Goal: Task Accomplishment & Management: Use online tool/utility

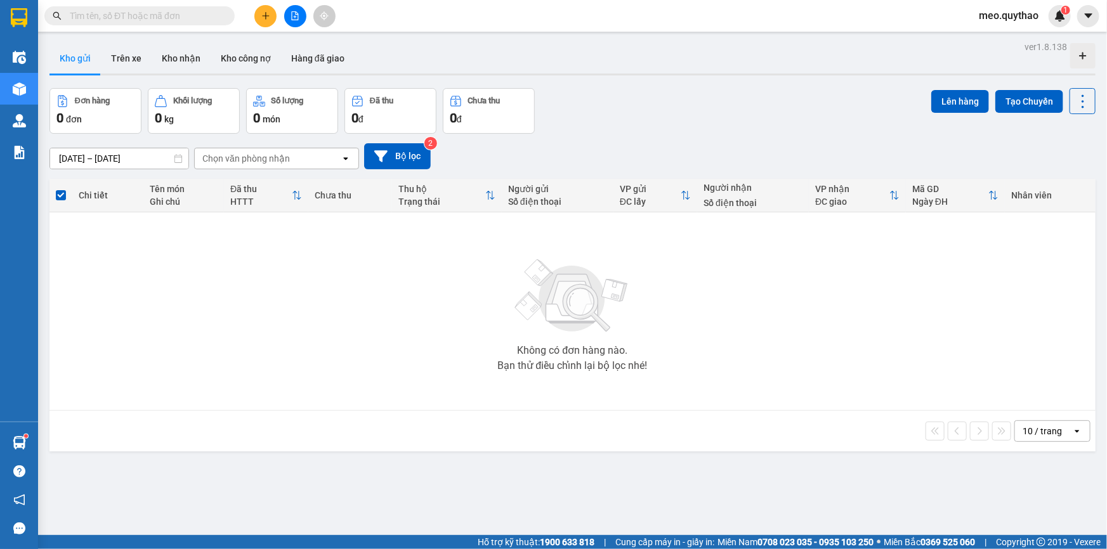
click at [266, 9] on button at bounding box center [265, 16] width 22 height 22
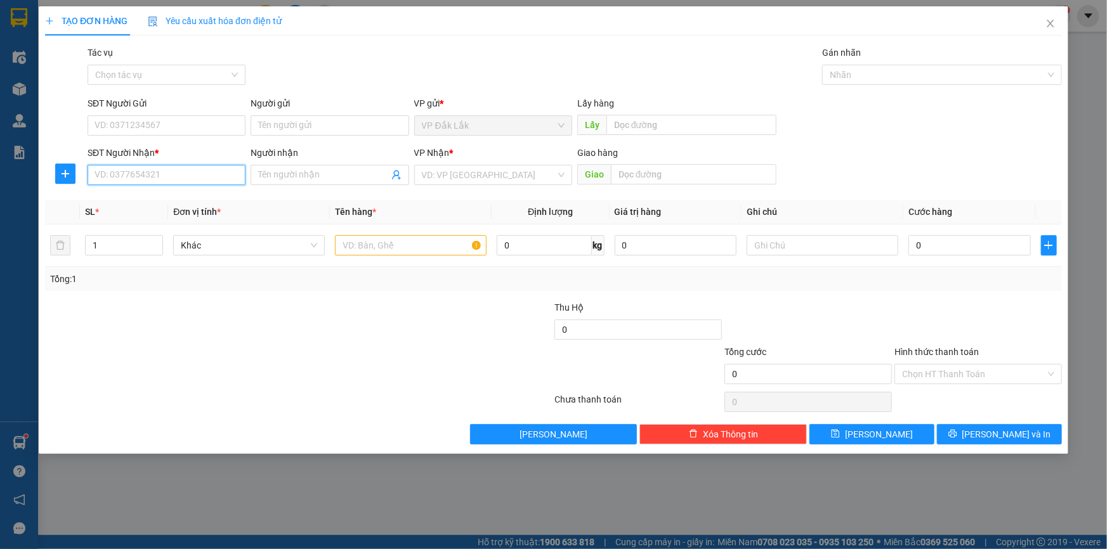
click at [158, 172] on input "SĐT Người Nhận *" at bounding box center [167, 175] width 158 height 20
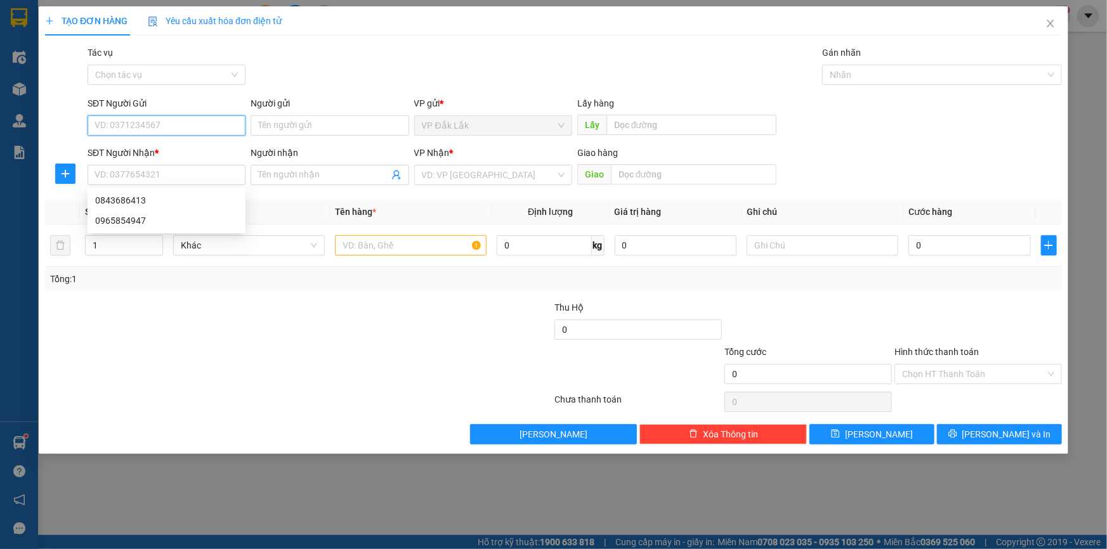
click at [162, 127] on input "SĐT Người Gửi" at bounding box center [167, 125] width 158 height 20
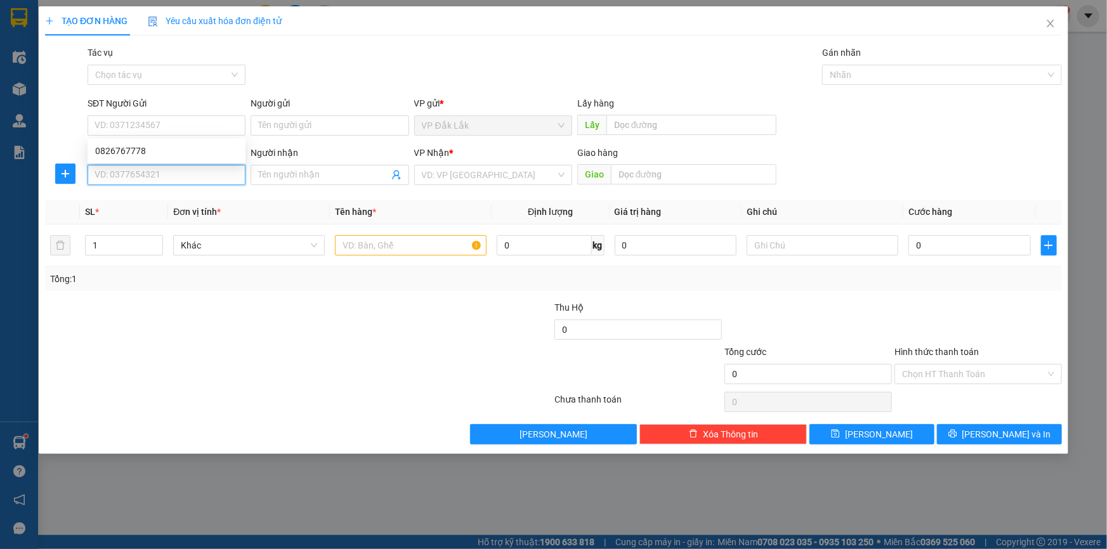
click at [186, 177] on input "SĐT Người Nhận *" at bounding box center [167, 175] width 158 height 20
type input "0843686413"
click at [218, 190] on div "0843686413" at bounding box center [167, 200] width 158 height 20
type input "N4 ĐỒNG XOÀI"
type input "0843686413"
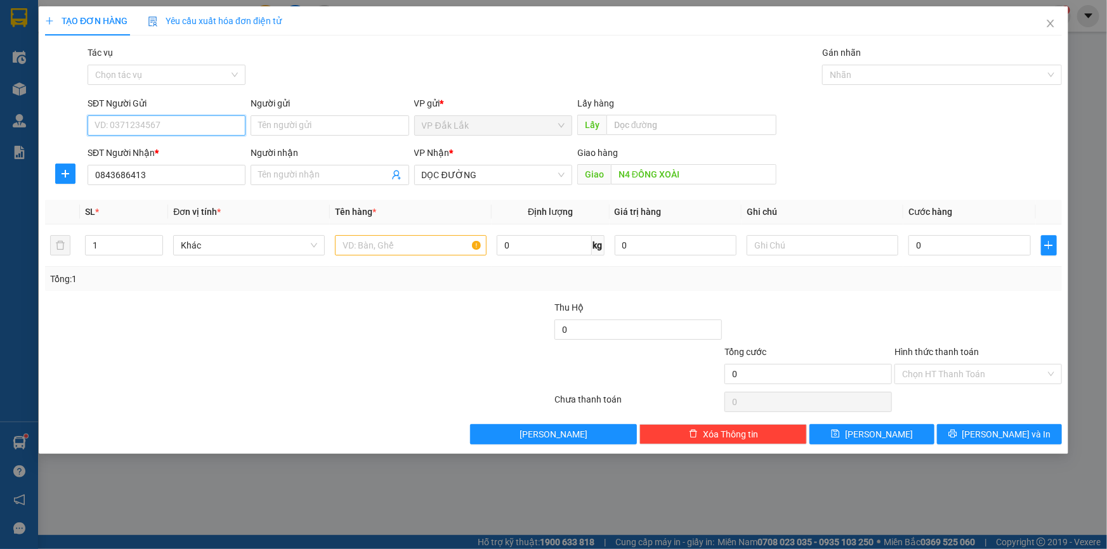
click at [167, 121] on input "SĐT Người Gửi" at bounding box center [167, 125] width 158 height 20
click at [162, 153] on div "0826767778" at bounding box center [166, 151] width 143 height 14
type input "0826767778"
click at [380, 244] on input "text" at bounding box center [411, 245] width 152 height 20
type input "2"
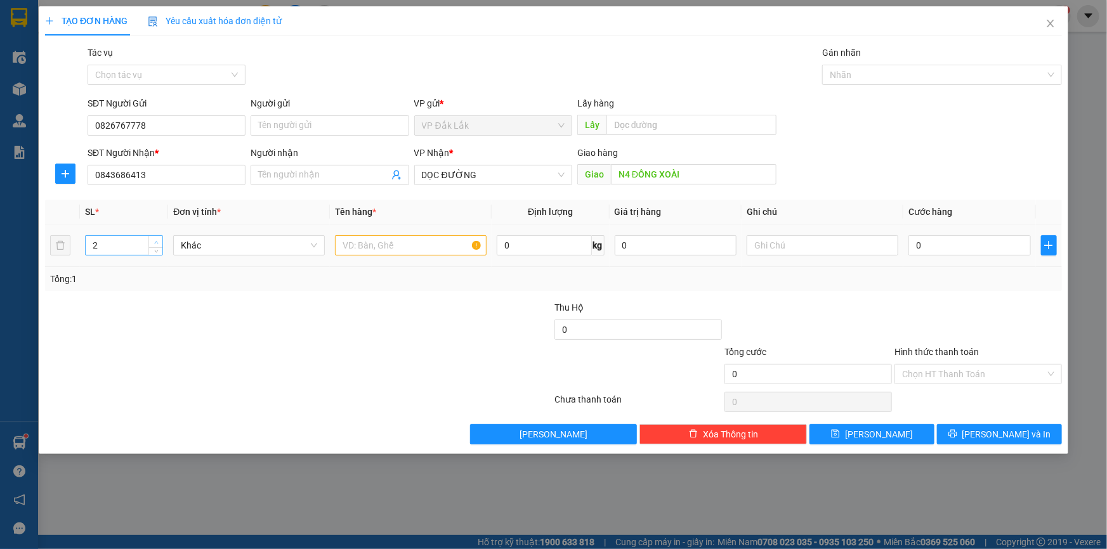
click at [158, 240] on span "up" at bounding box center [156, 242] width 8 height 8
click at [385, 249] on input "text" at bounding box center [411, 245] width 152 height 20
type input "2 THÙNG GIẤY"
click at [950, 242] on input "0" at bounding box center [969, 245] width 122 height 20
type input "1"
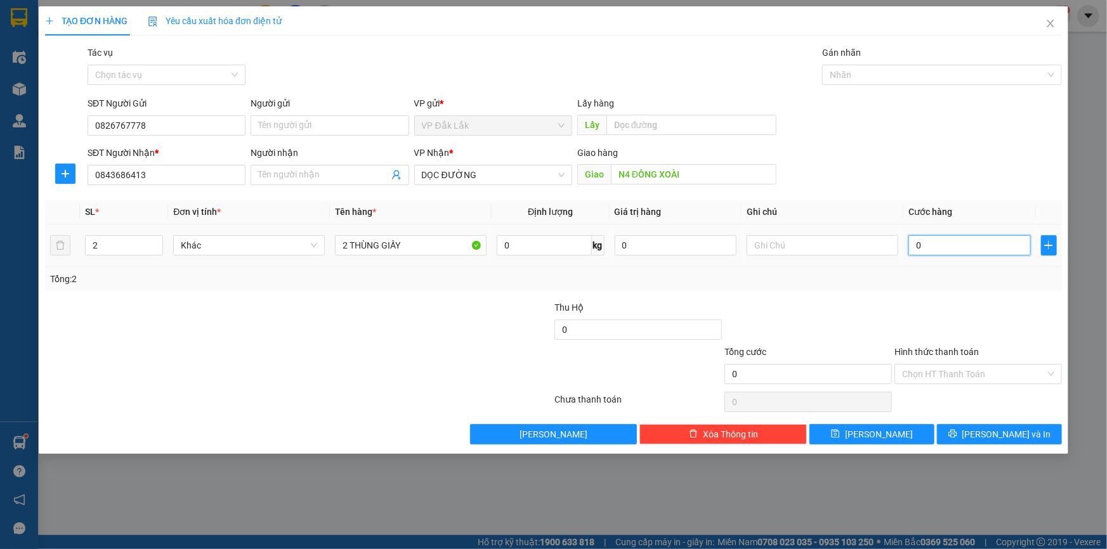
type input "1"
type input "15"
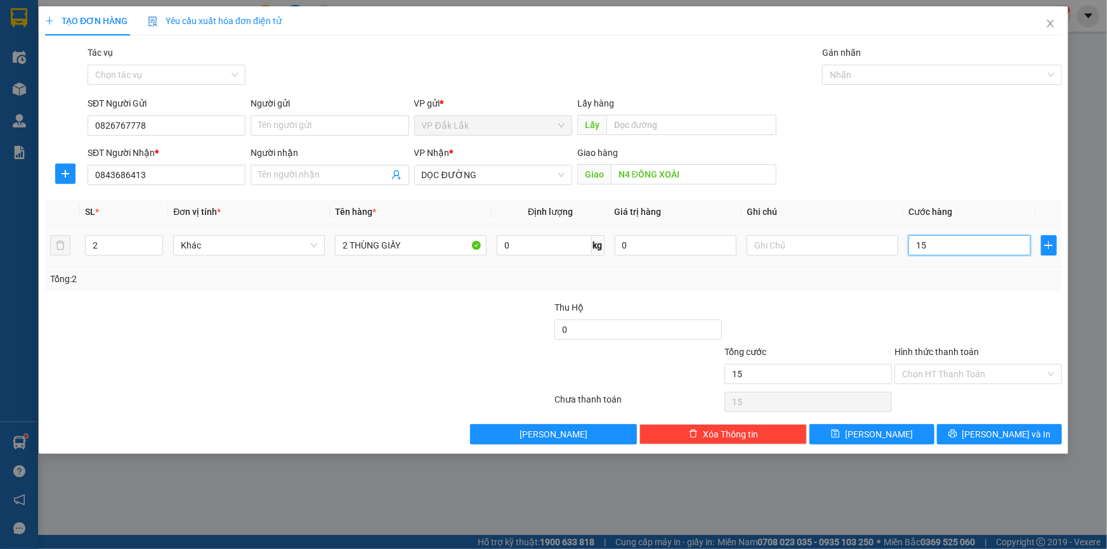
type input "150"
type input "1.500"
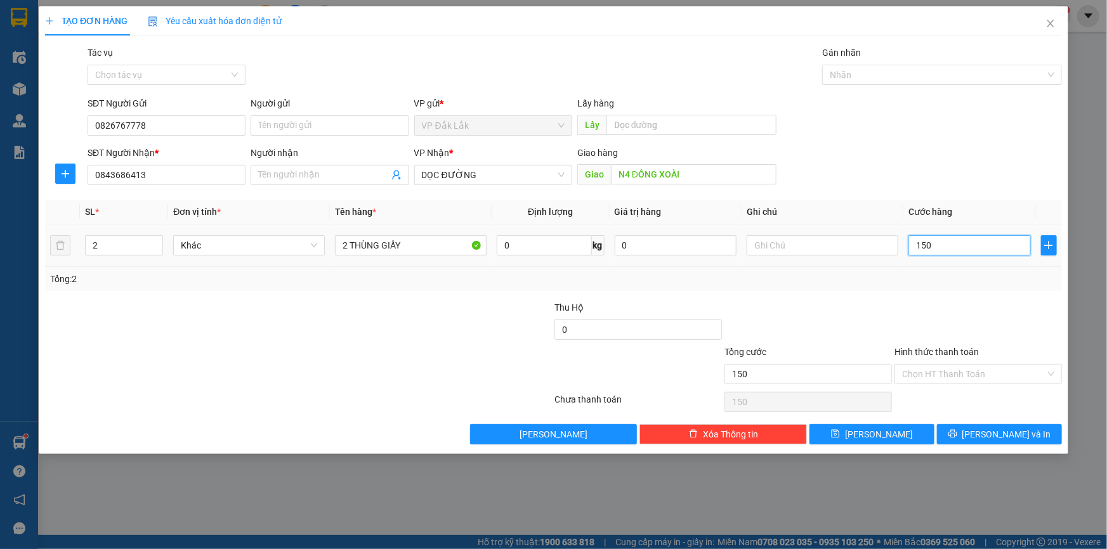
type input "1.500"
type input "15.000"
type input "150.000"
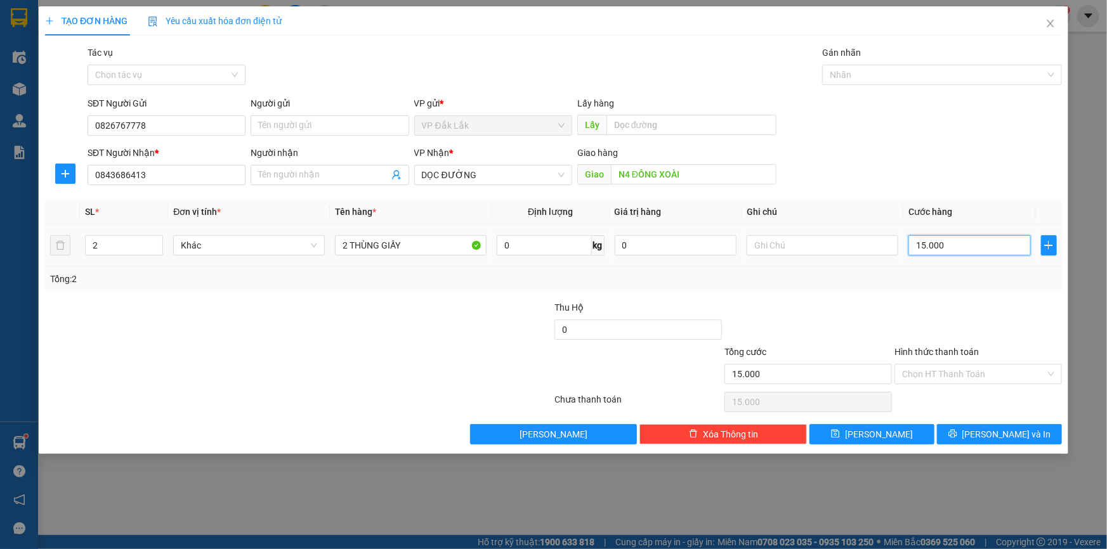
type input "150.000"
click at [1008, 383] on div "Chọn HT Thanh Toán" at bounding box center [977, 374] width 167 height 20
type input "150.000"
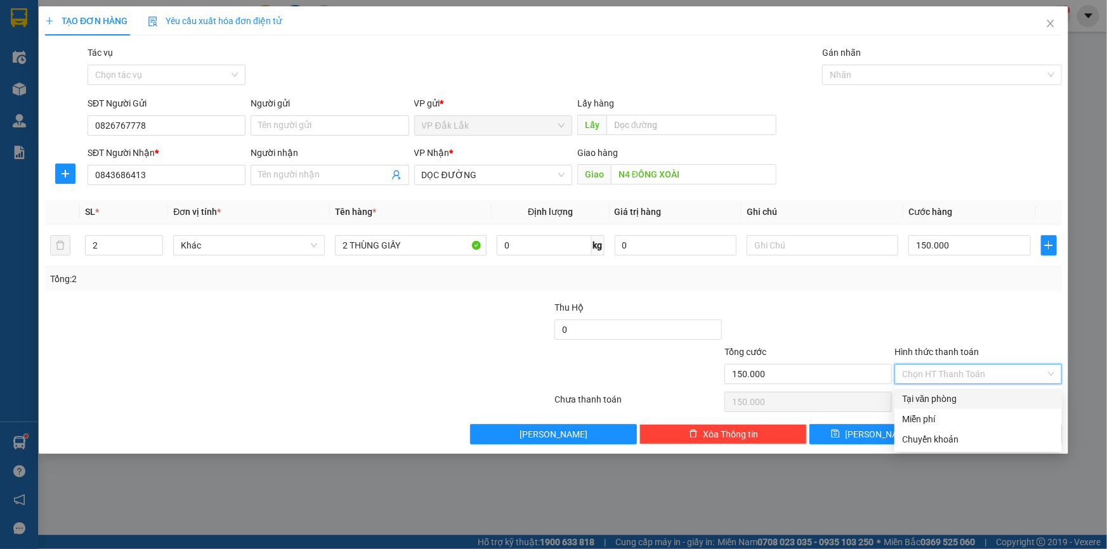
click at [989, 398] on div "Tại văn phòng" at bounding box center [978, 399] width 152 height 14
click at [1050, 368] on span "Tại văn phòng" at bounding box center [978, 374] width 152 height 19
type input "150.000"
click at [1008, 302] on div at bounding box center [978, 323] width 170 height 44
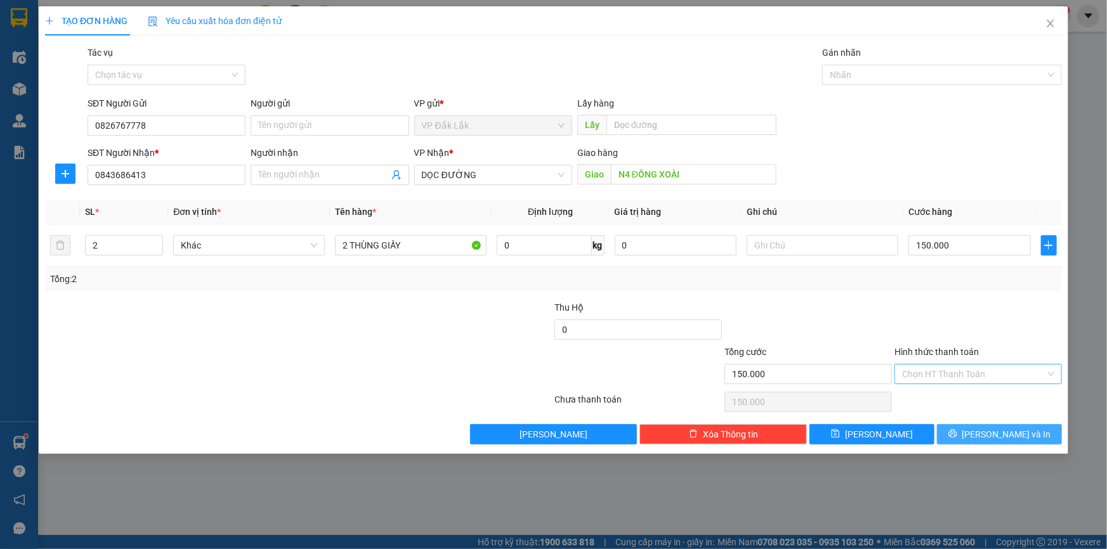
click at [984, 433] on button "[PERSON_NAME] và In" at bounding box center [999, 434] width 125 height 20
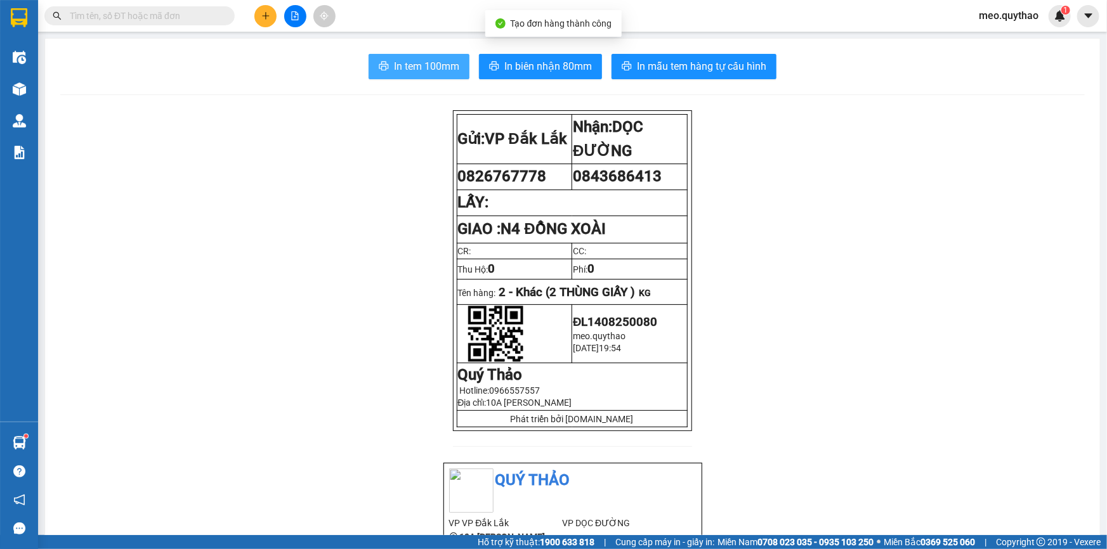
click at [399, 63] on span "In tem 100mm" at bounding box center [426, 66] width 65 height 16
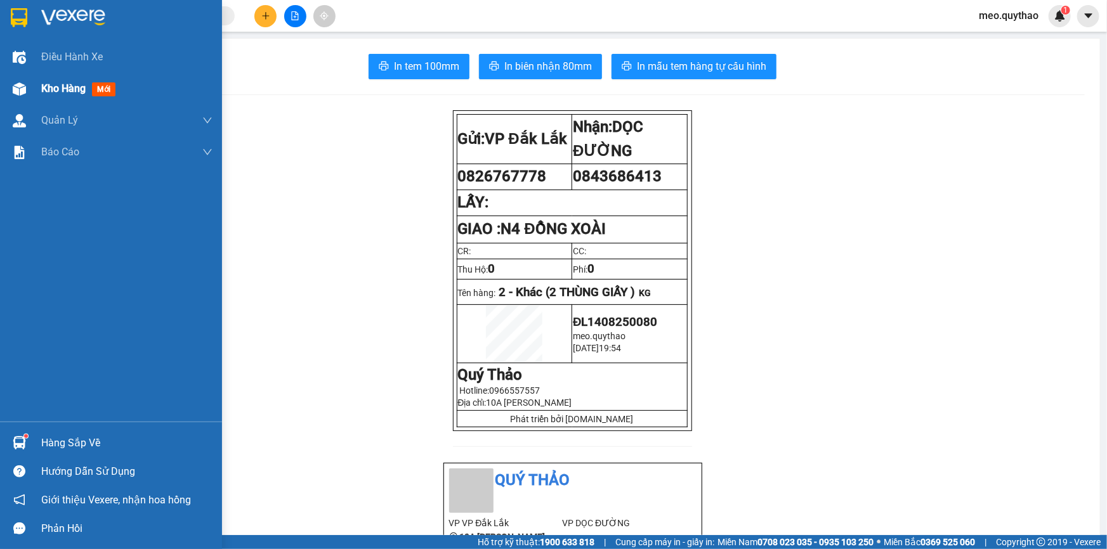
click at [95, 86] on span "mới" at bounding box center [103, 89] width 23 height 14
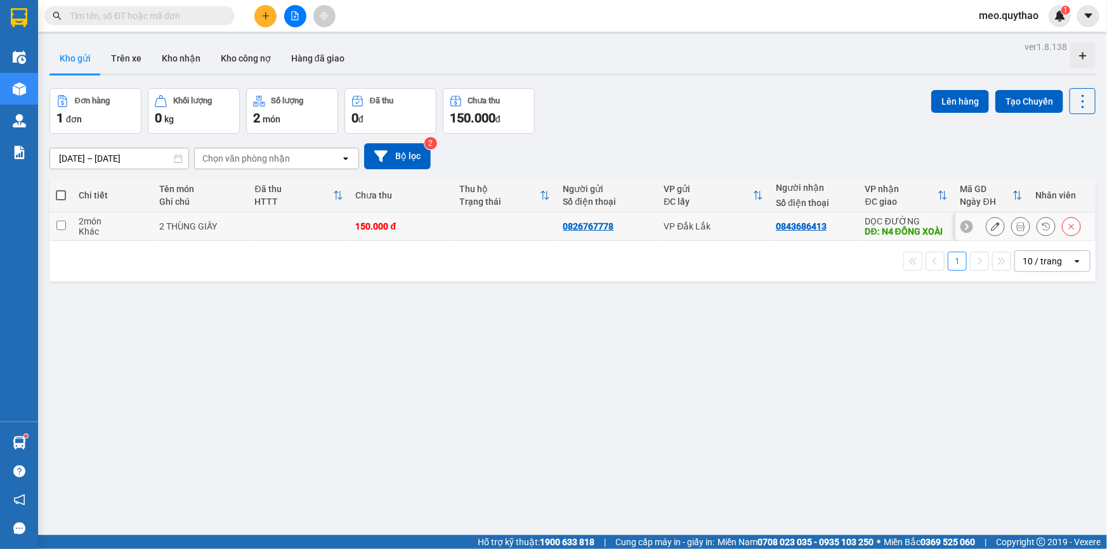
click at [991, 228] on button at bounding box center [995, 227] width 18 height 22
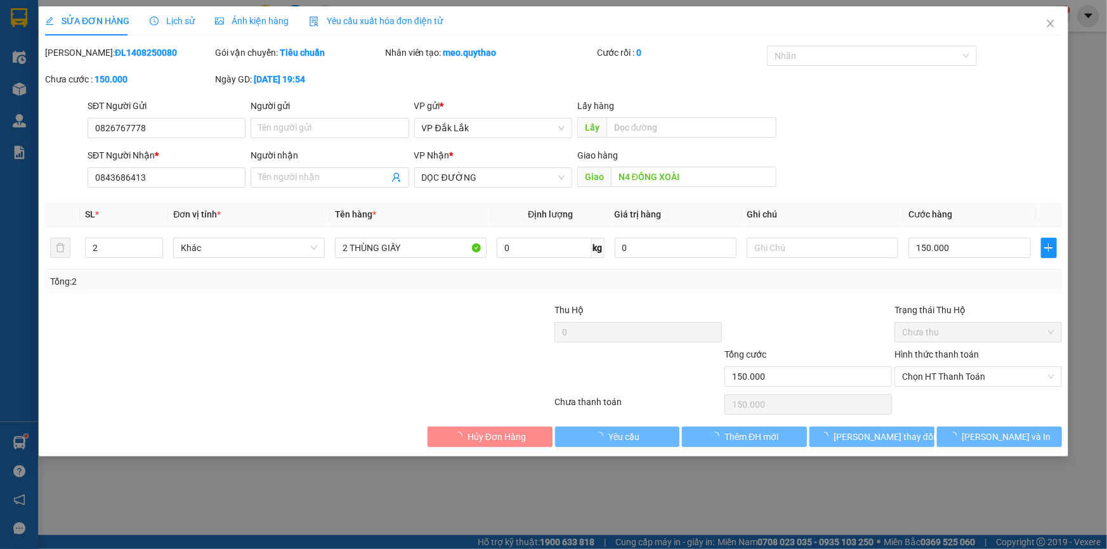
type input "0826767778"
type input "0843686413"
type input "N4 ĐỒNG XOÀI"
type input "150.000"
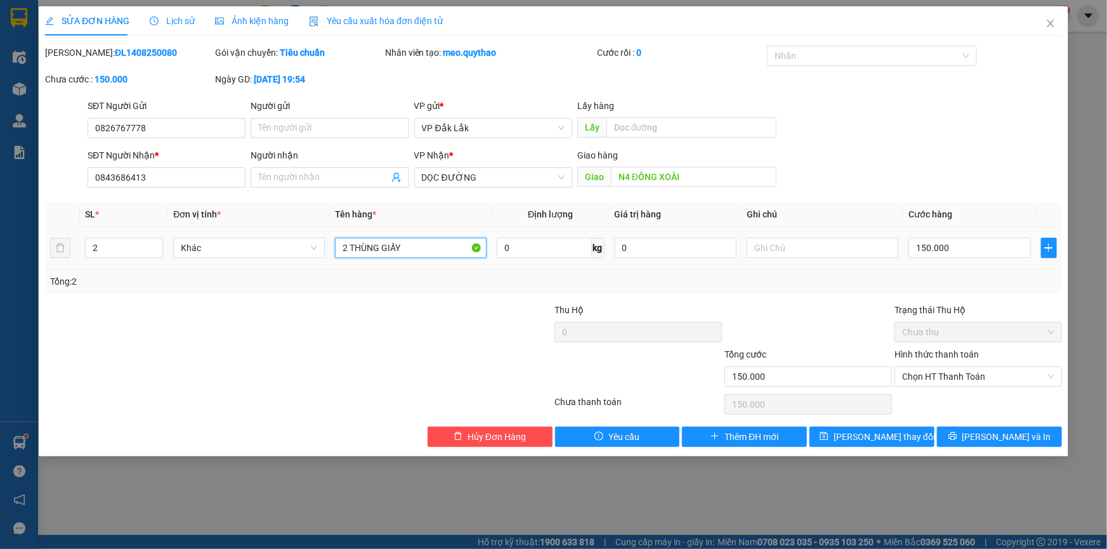
click at [429, 248] on input "2 THÙNG GIẤY" at bounding box center [411, 248] width 152 height 20
click at [446, 247] on input "2 THÙNG GIẤY ( XE SAsng)" at bounding box center [411, 248] width 152 height 20
type input "2 THÙNG GIẤY ( XE SÁNG )"
click at [906, 433] on button "[PERSON_NAME] thay đổi" at bounding box center [871, 437] width 125 height 20
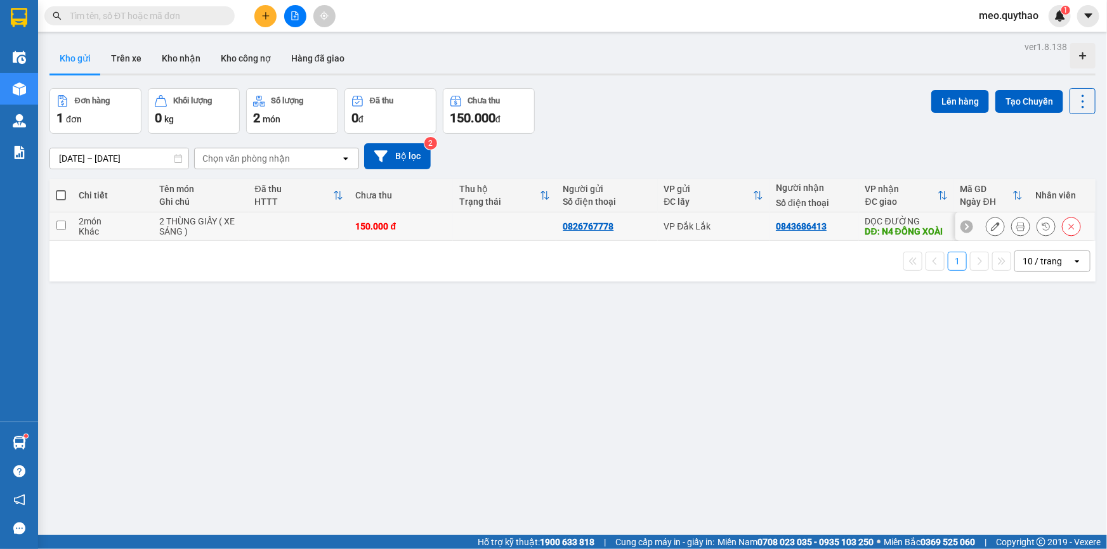
click at [1016, 231] on icon at bounding box center [1020, 226] width 9 height 9
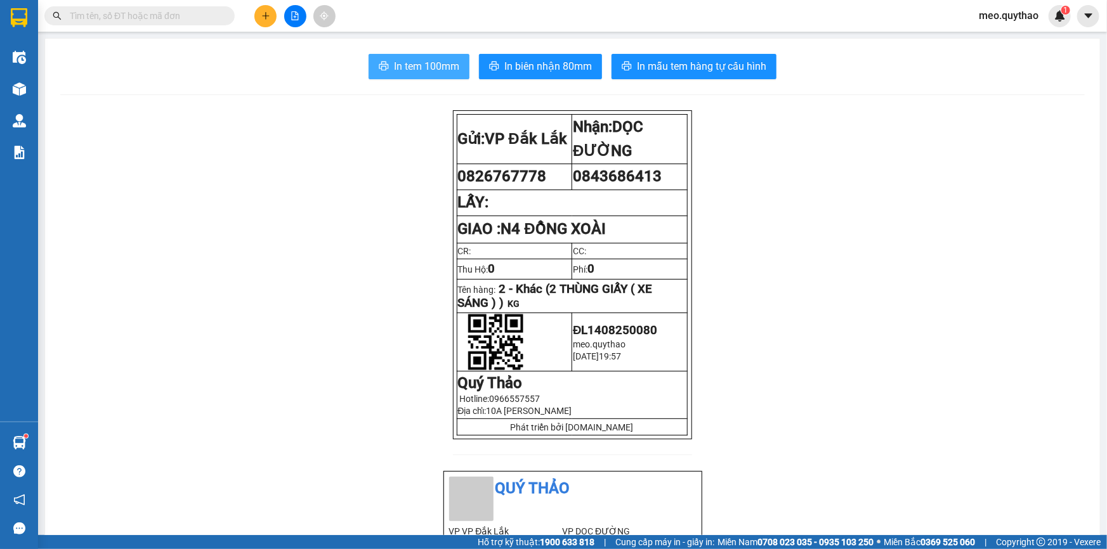
click at [428, 65] on span "In tem 100mm" at bounding box center [426, 66] width 65 height 16
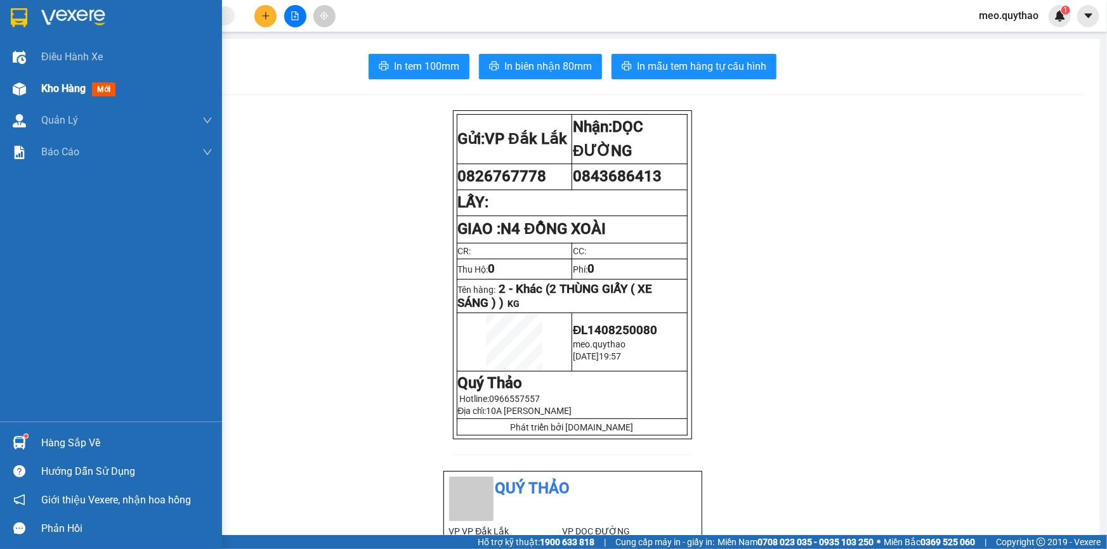
click at [53, 103] on div "Kho hàng mới" at bounding box center [126, 89] width 171 height 32
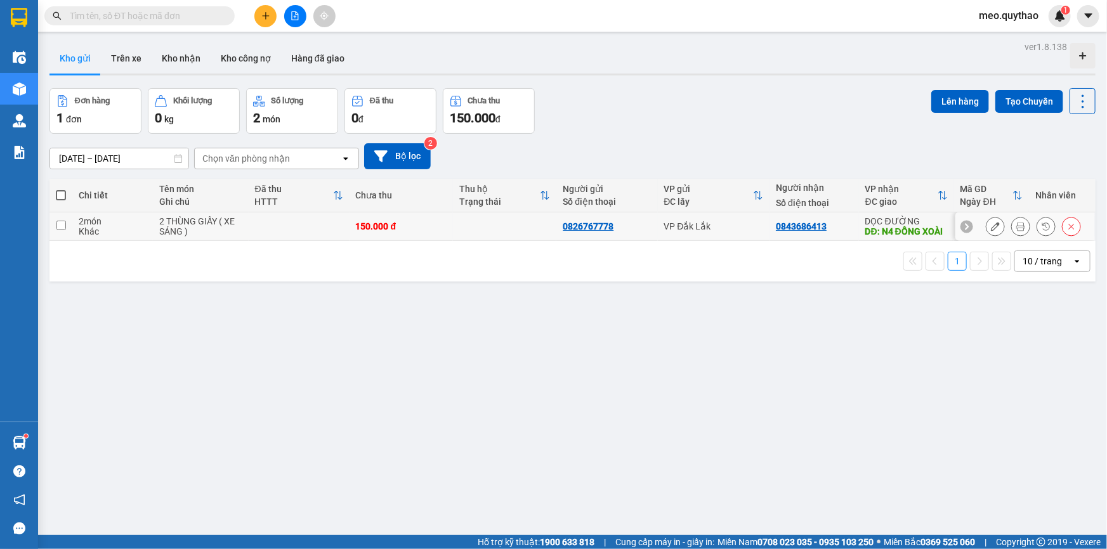
click at [991, 231] on icon at bounding box center [995, 226] width 9 height 9
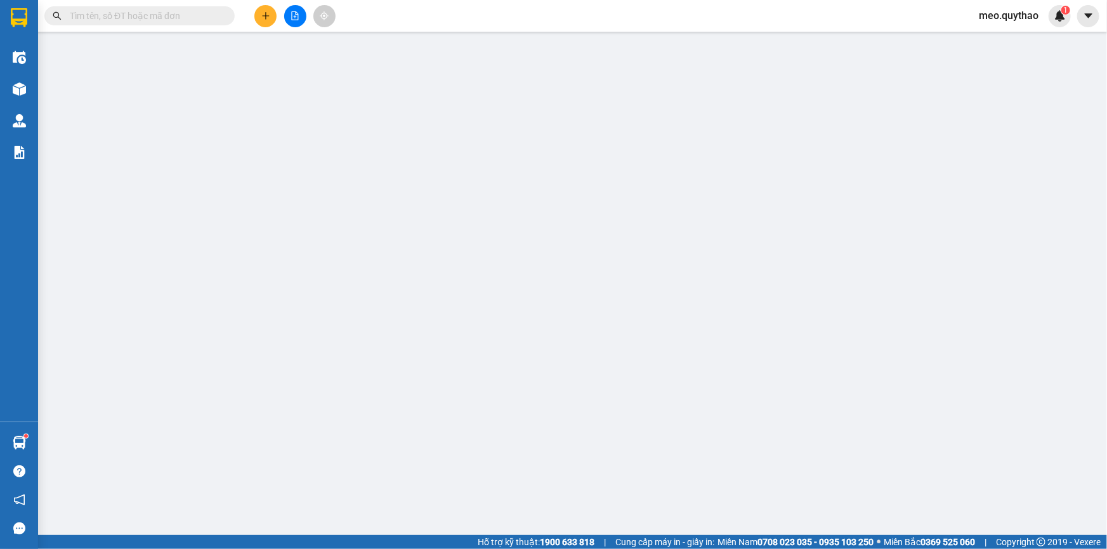
type input "0826767778"
type input "0843686413"
type input "N4 ĐỒNG XOÀI"
type input "150.000"
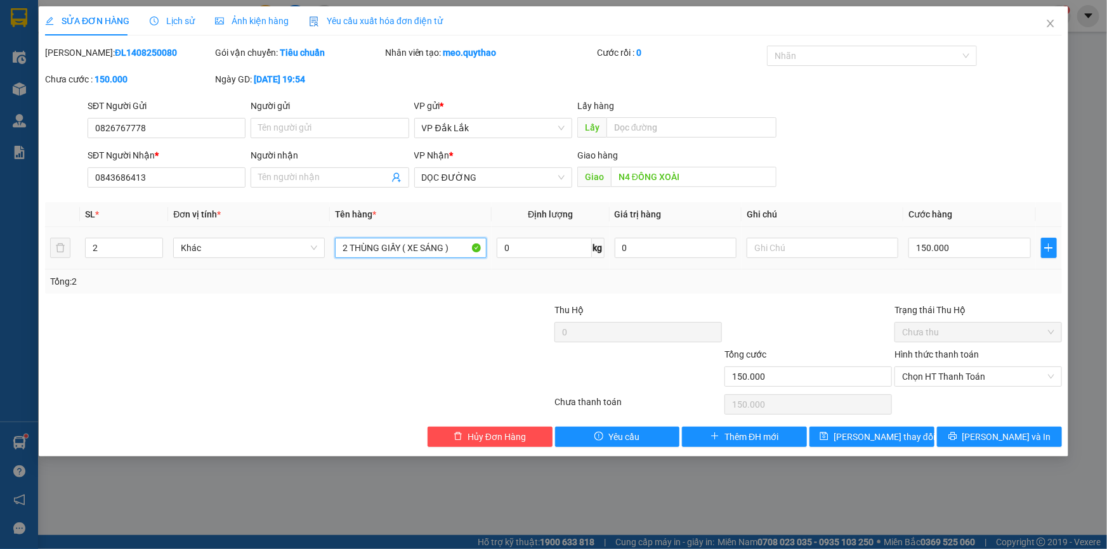
click at [460, 251] on input "2 THÙNG GIẤY ( XE SÁNG )" at bounding box center [411, 248] width 152 height 20
type input "2 THÙNG GIẤY QUAY ĐẦU VỀ GIAO"
click at [965, 436] on button "[PERSON_NAME] và In" at bounding box center [999, 437] width 125 height 20
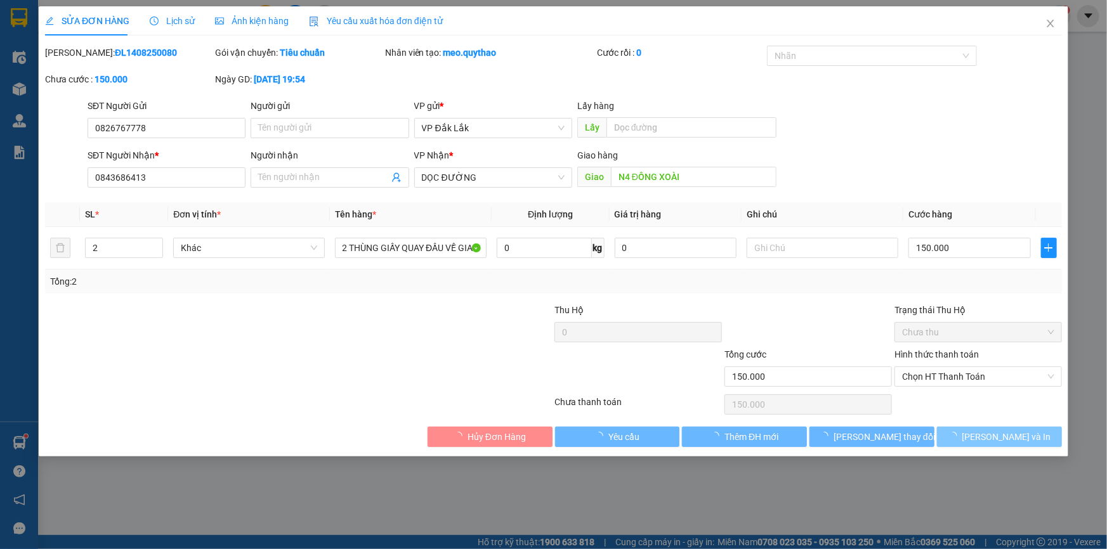
scroll to position [0, 0]
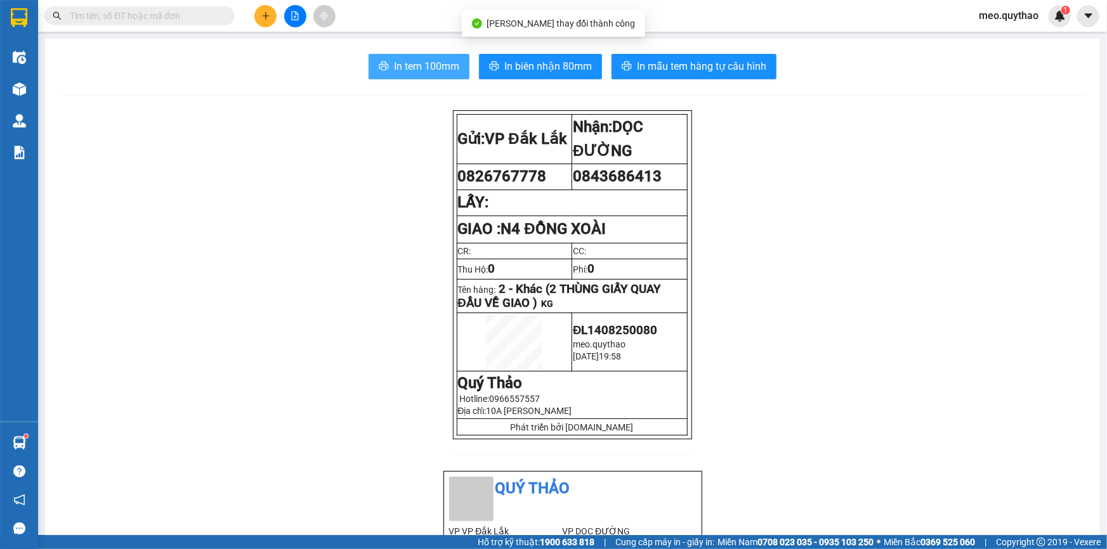
click at [416, 69] on span "In tem 100mm" at bounding box center [426, 66] width 65 height 16
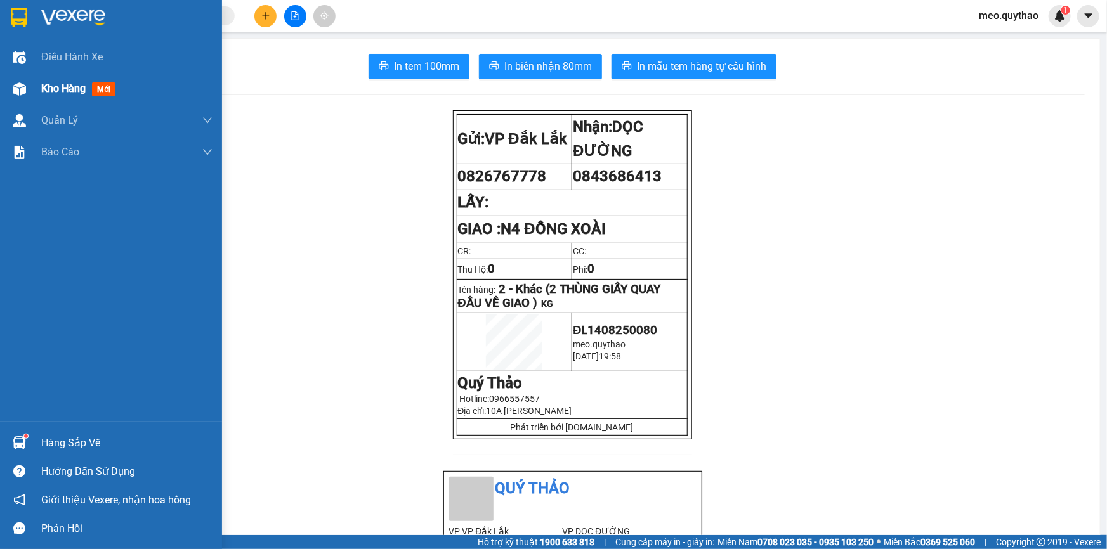
click at [109, 93] on span "mới" at bounding box center [103, 89] width 23 height 14
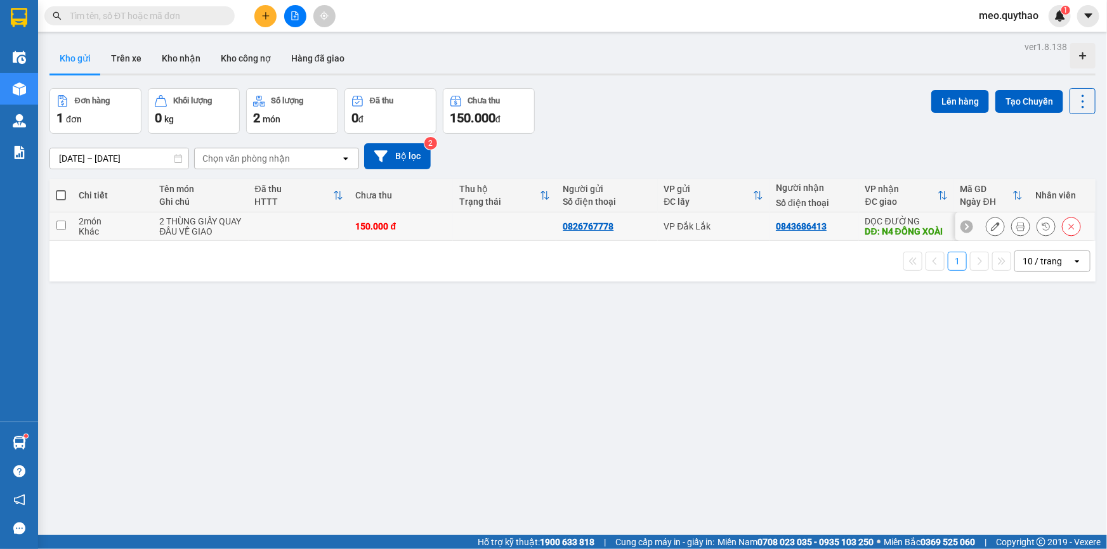
click at [834, 231] on div "0843686413" at bounding box center [814, 226] width 77 height 10
checkbox input "true"
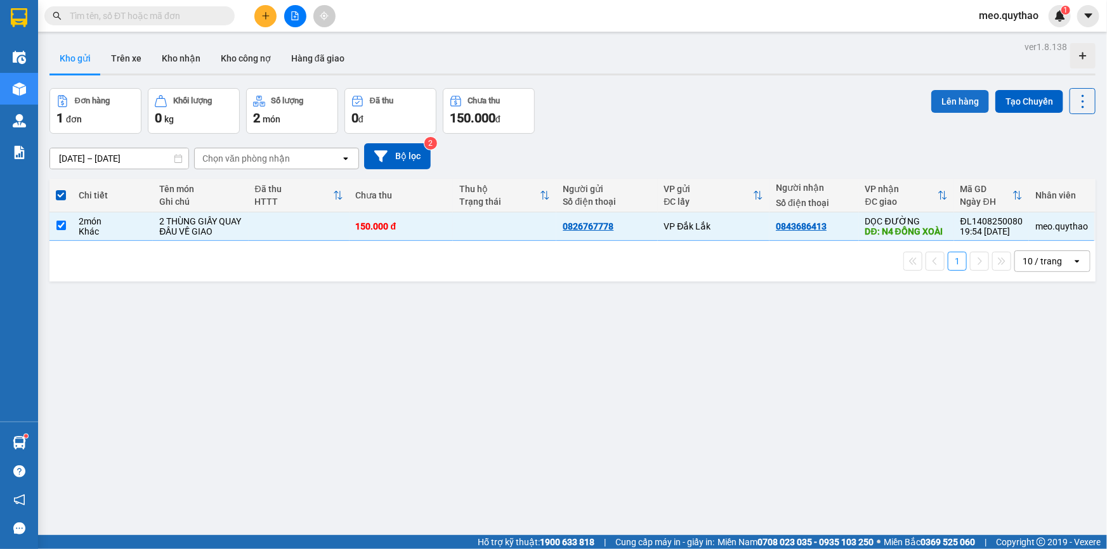
click at [959, 101] on button "Lên hàng" at bounding box center [960, 101] width 58 height 23
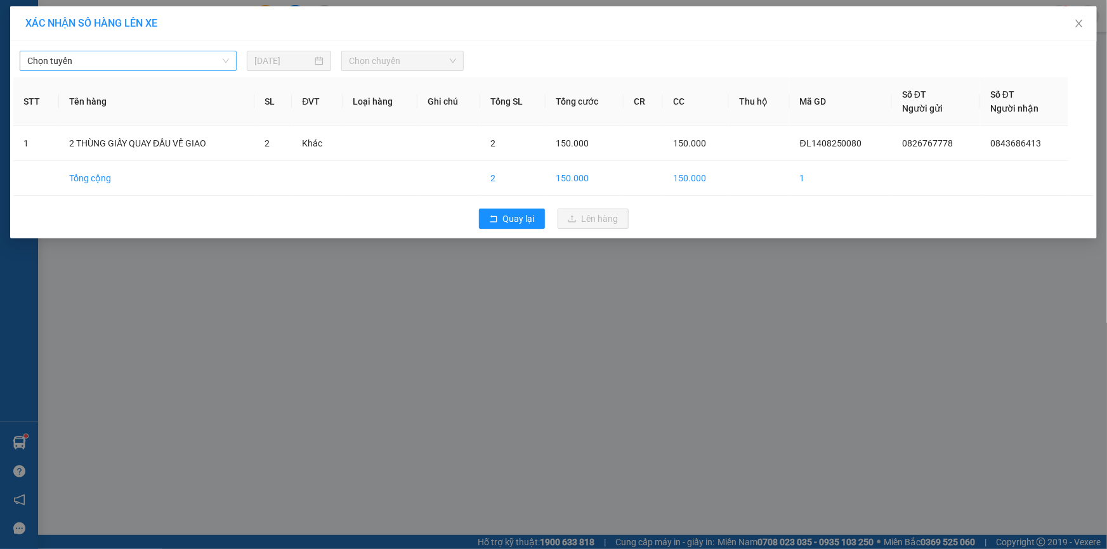
click at [200, 51] on span "Chọn tuyến" at bounding box center [128, 60] width 202 height 19
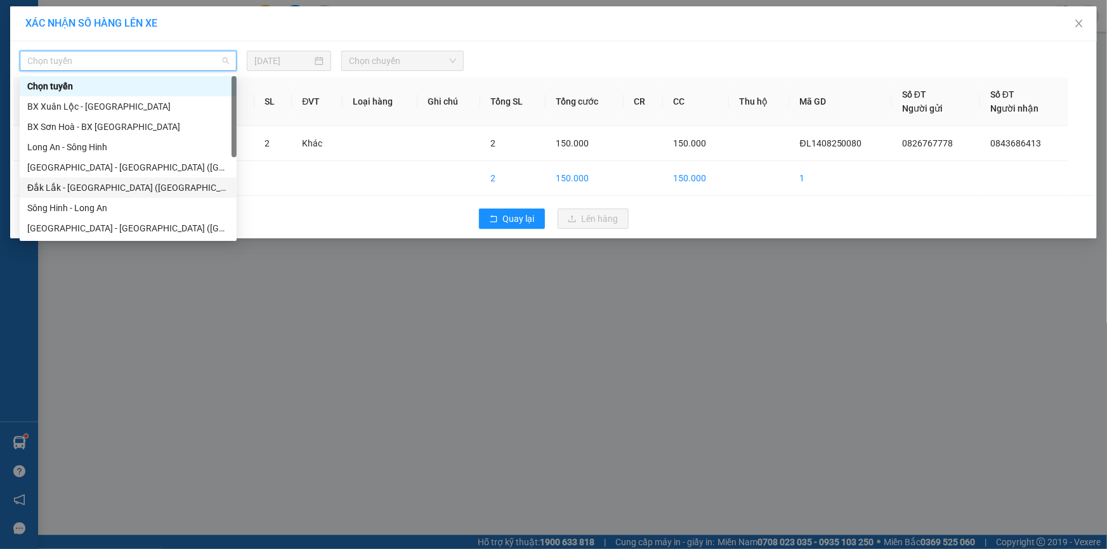
click at [167, 184] on div "Đắk Lắk - [GEOGRAPHIC_DATA] ([GEOGRAPHIC_DATA] mới)" at bounding box center [128, 188] width 202 height 14
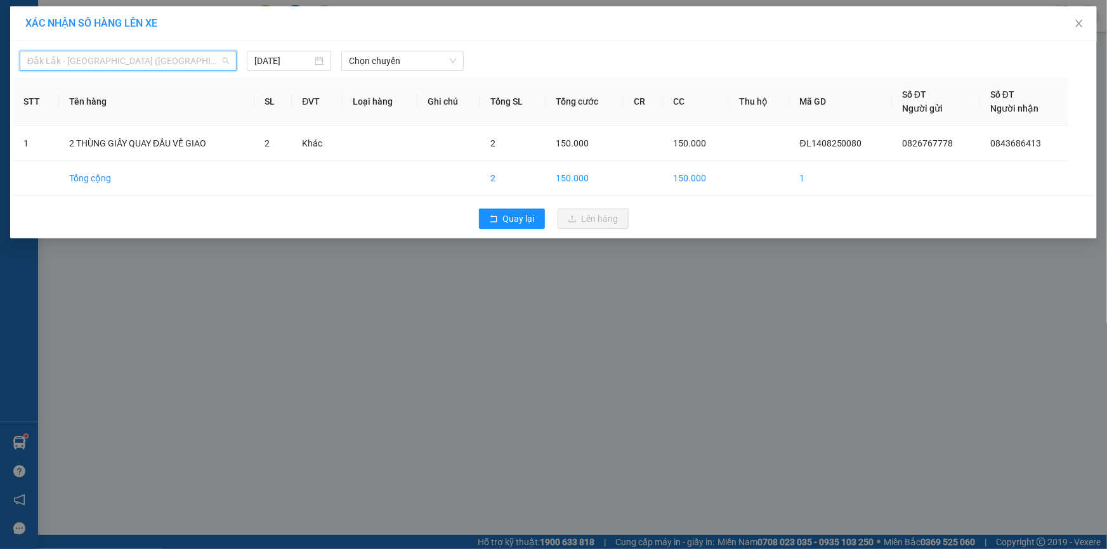
click at [152, 63] on span "Đắk Lắk - [GEOGRAPHIC_DATA] ([GEOGRAPHIC_DATA] mới)" at bounding box center [128, 60] width 202 height 19
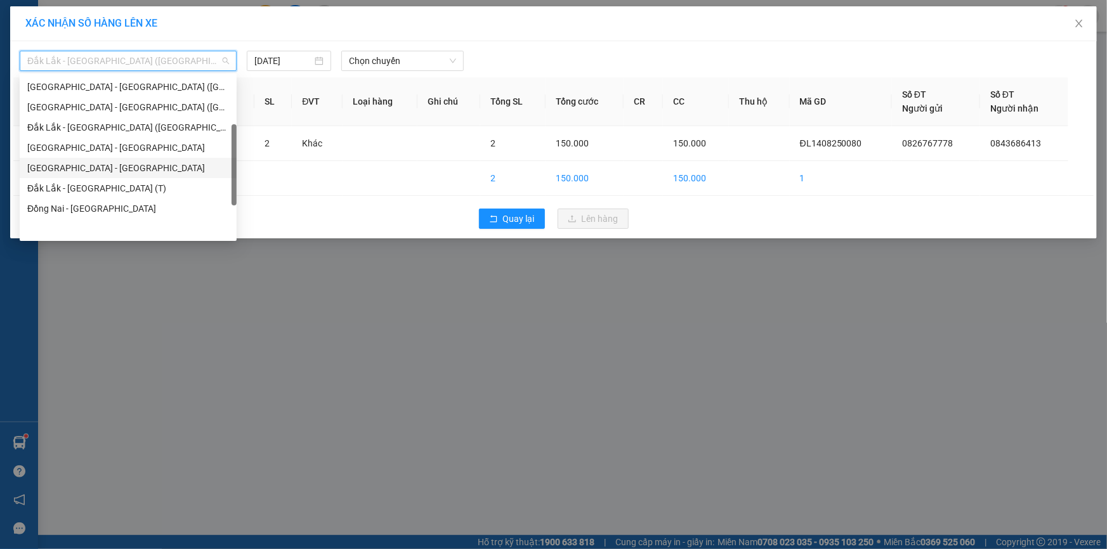
scroll to position [84, 0]
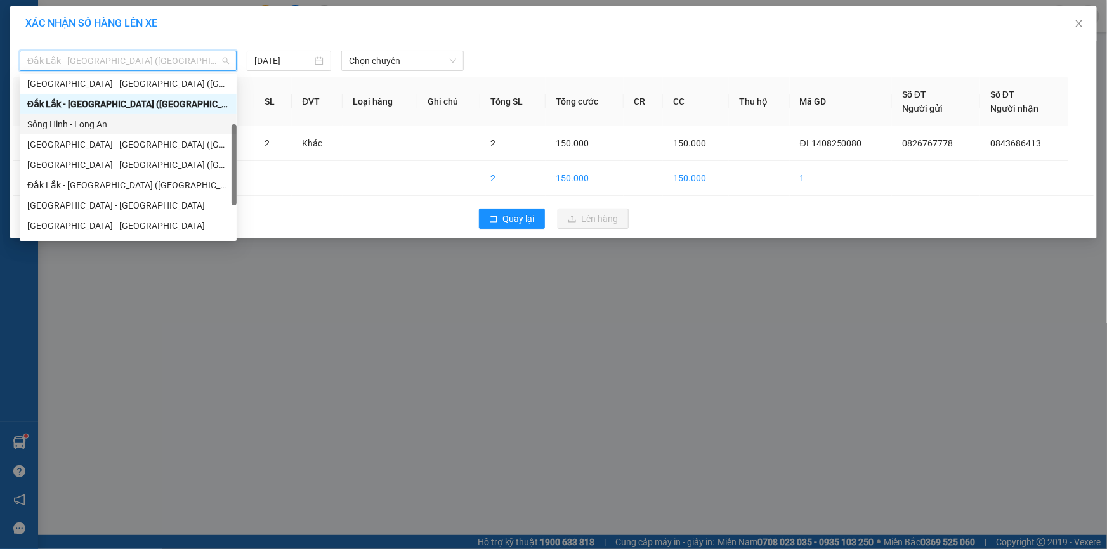
click at [131, 126] on div "Sông Hinh - Long An" at bounding box center [128, 124] width 202 height 14
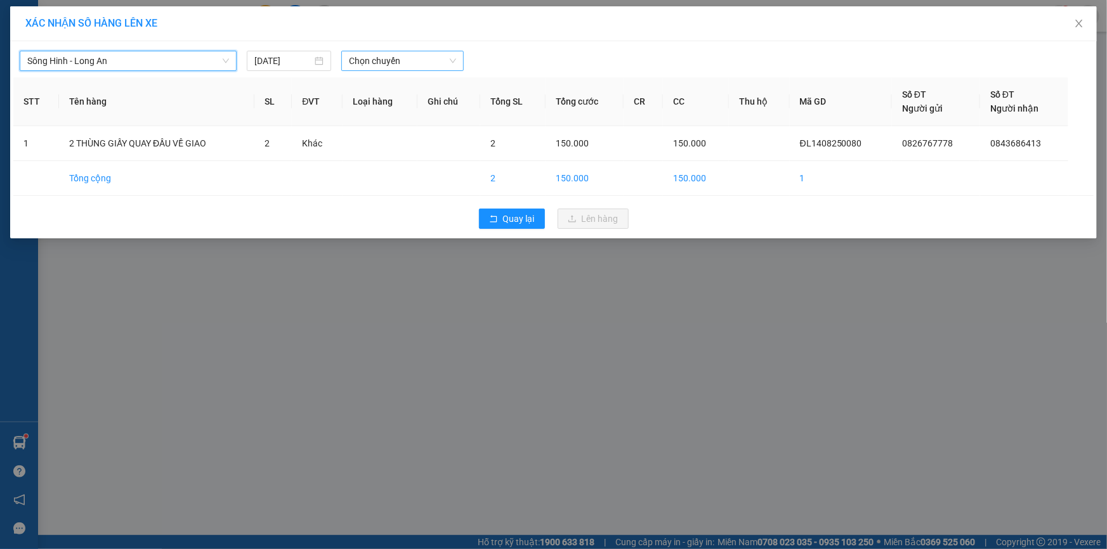
click at [429, 58] on span "Chọn chuyến" at bounding box center [402, 60] width 107 height 19
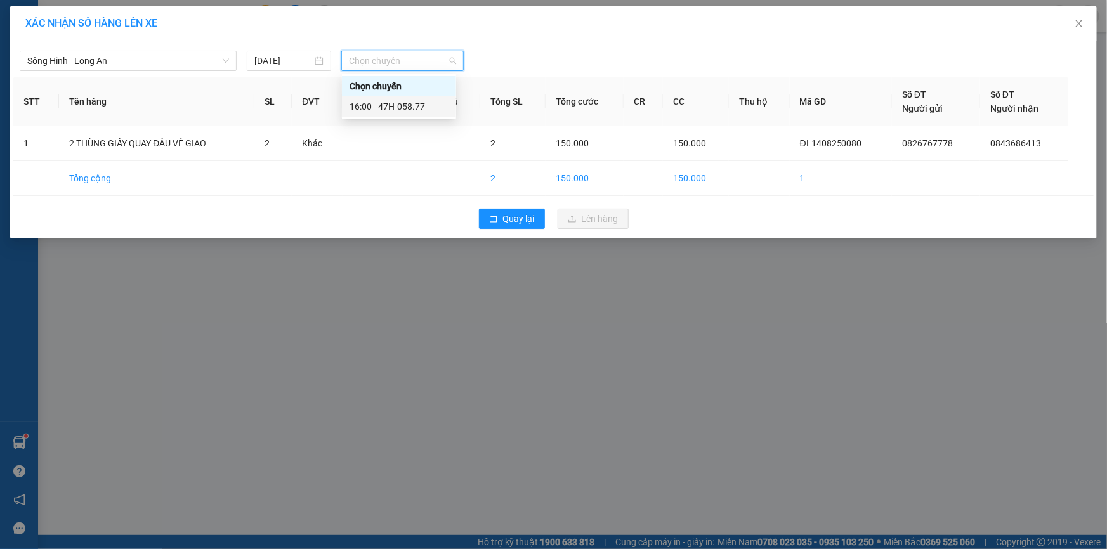
click at [426, 101] on div "16:00 - 47H-058.77" at bounding box center [398, 107] width 99 height 14
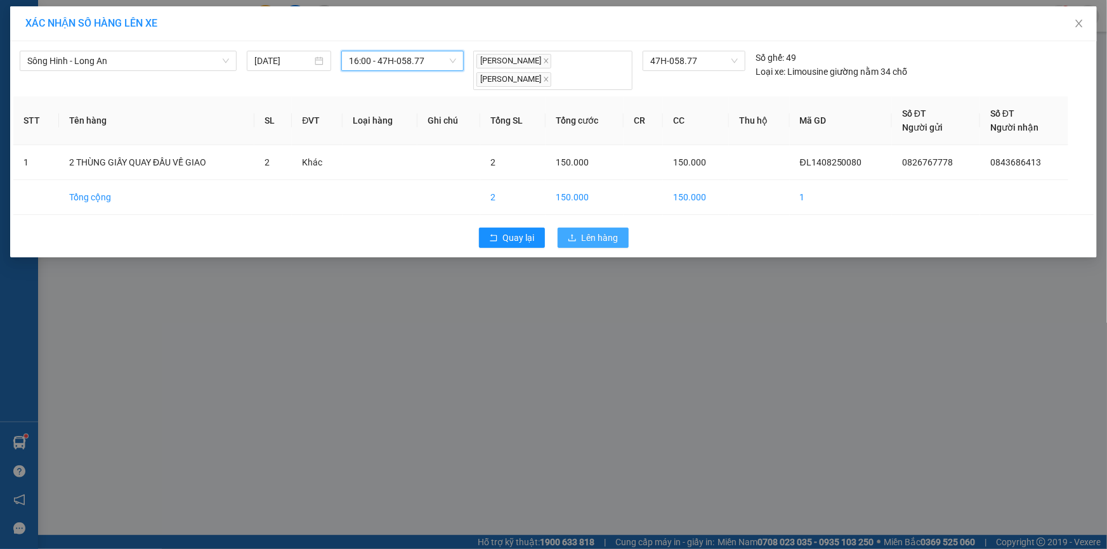
click at [584, 240] on span "Lên hàng" at bounding box center [600, 238] width 37 height 14
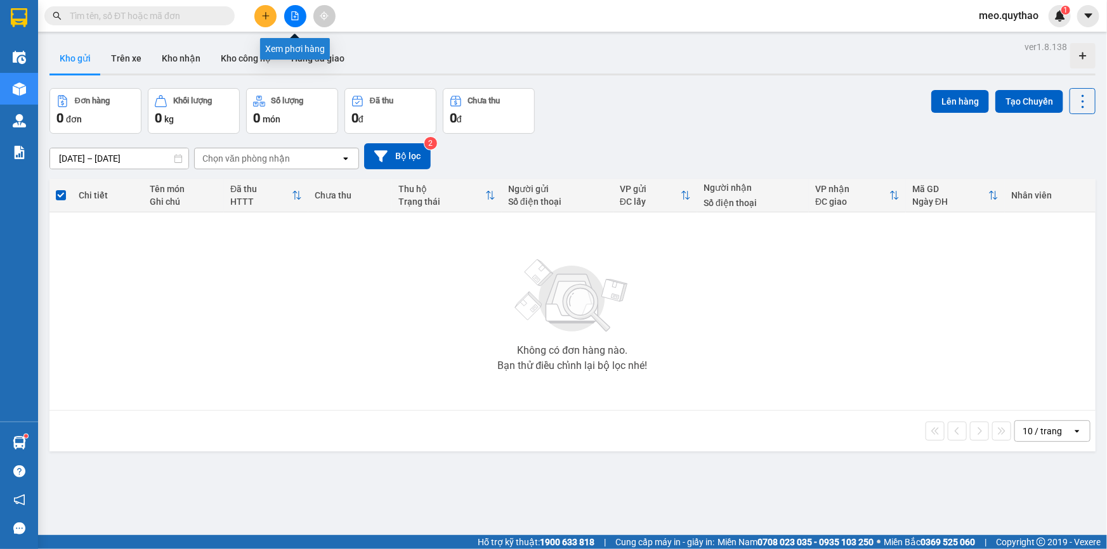
click at [297, 15] on icon "file-add" at bounding box center [294, 15] width 9 height 9
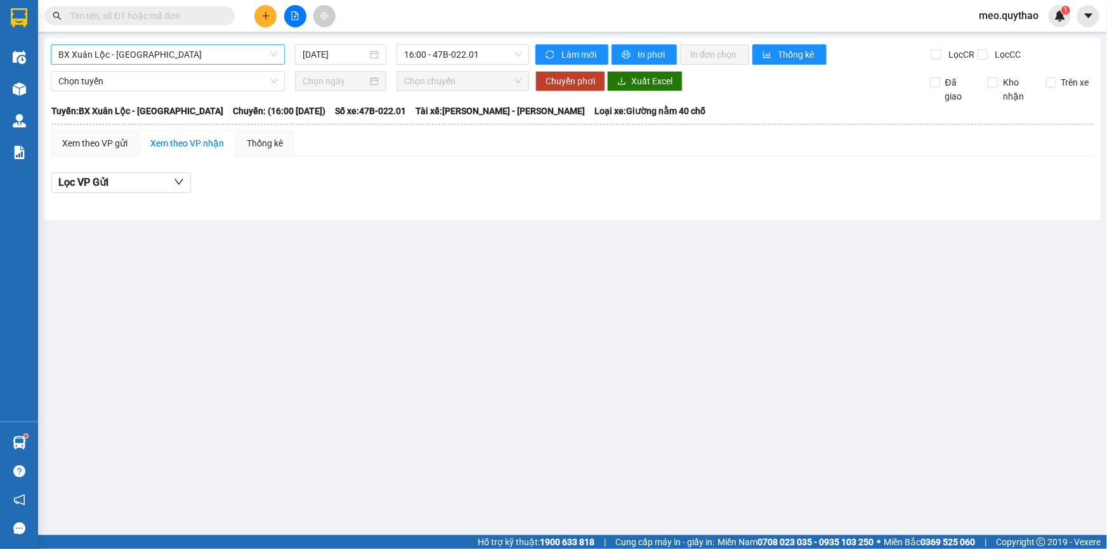
click at [204, 58] on span "BX Xuân Lộc - [GEOGRAPHIC_DATA]" at bounding box center [167, 54] width 219 height 19
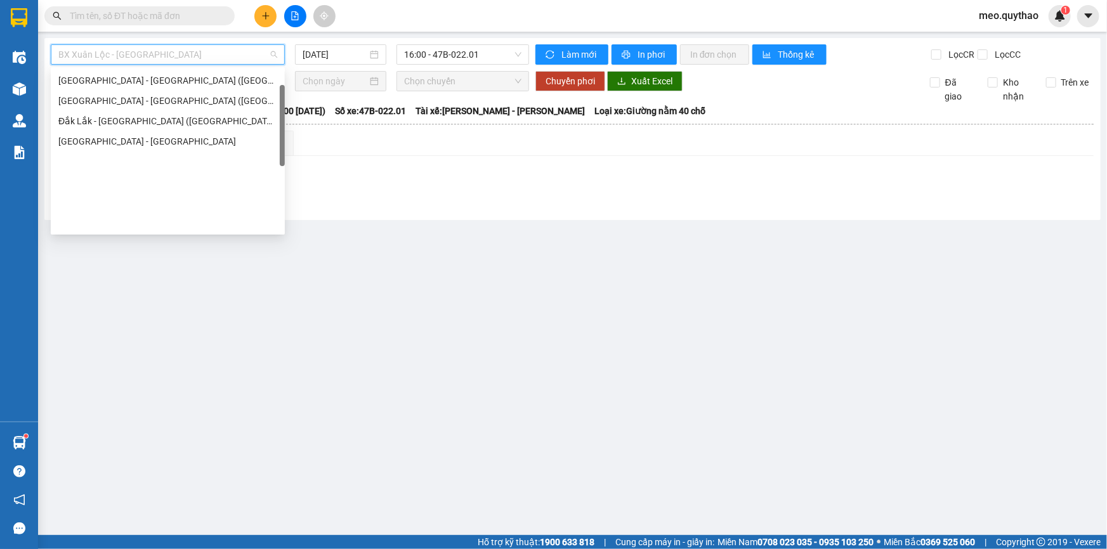
scroll to position [26, 0]
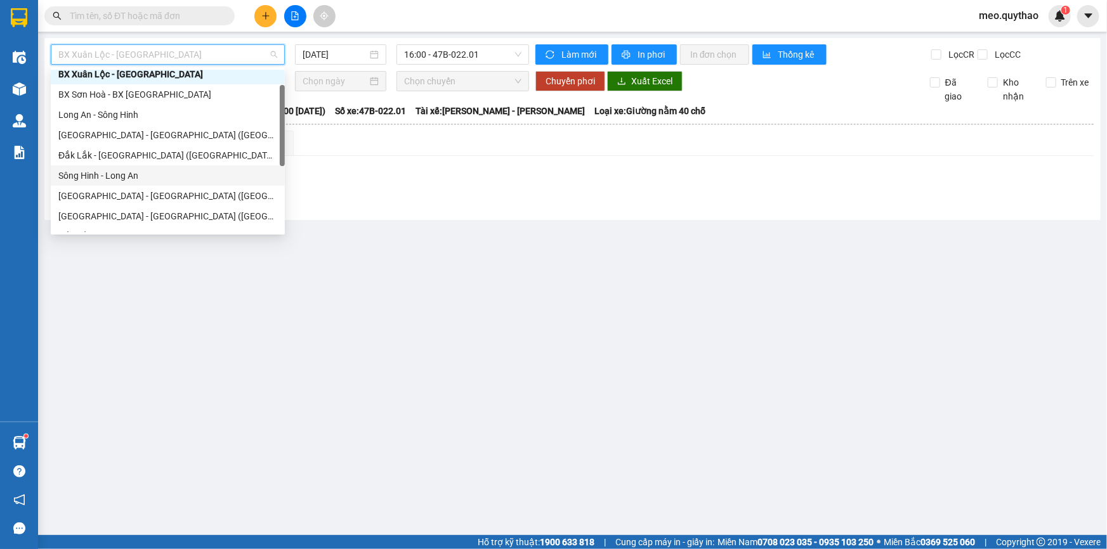
click at [145, 176] on div "Sông Hinh - Long An" at bounding box center [167, 176] width 219 height 14
type input "[DATE]"
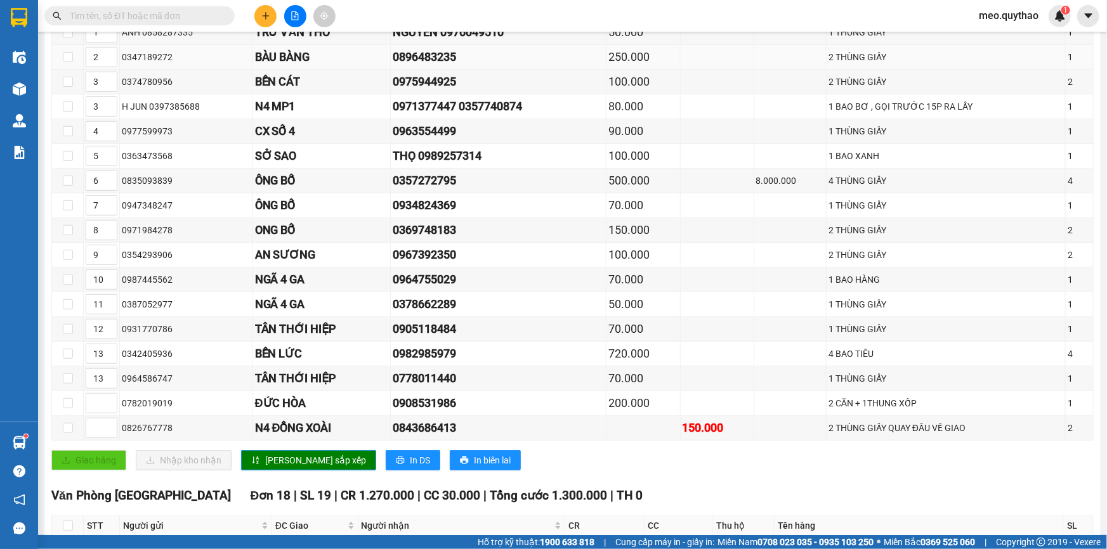
scroll to position [346, 0]
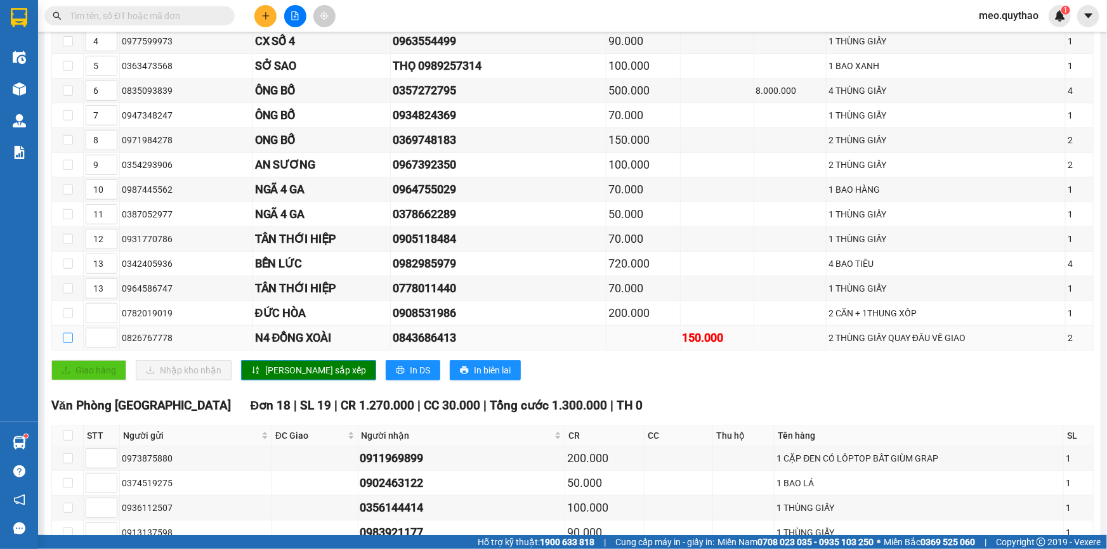
click at [70, 336] on input "checkbox" at bounding box center [68, 338] width 10 height 10
checkbox input "true"
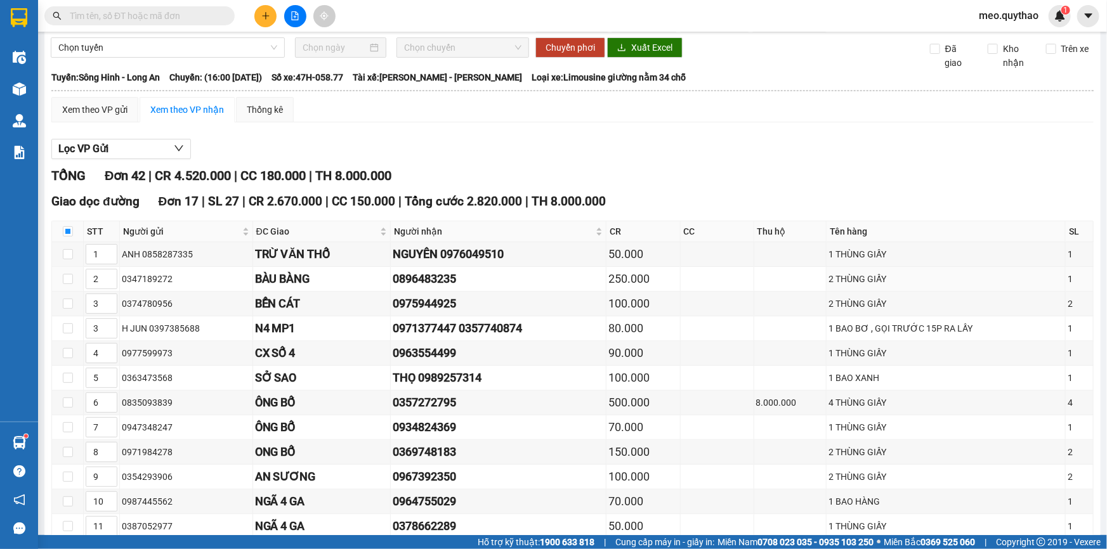
scroll to position [0, 0]
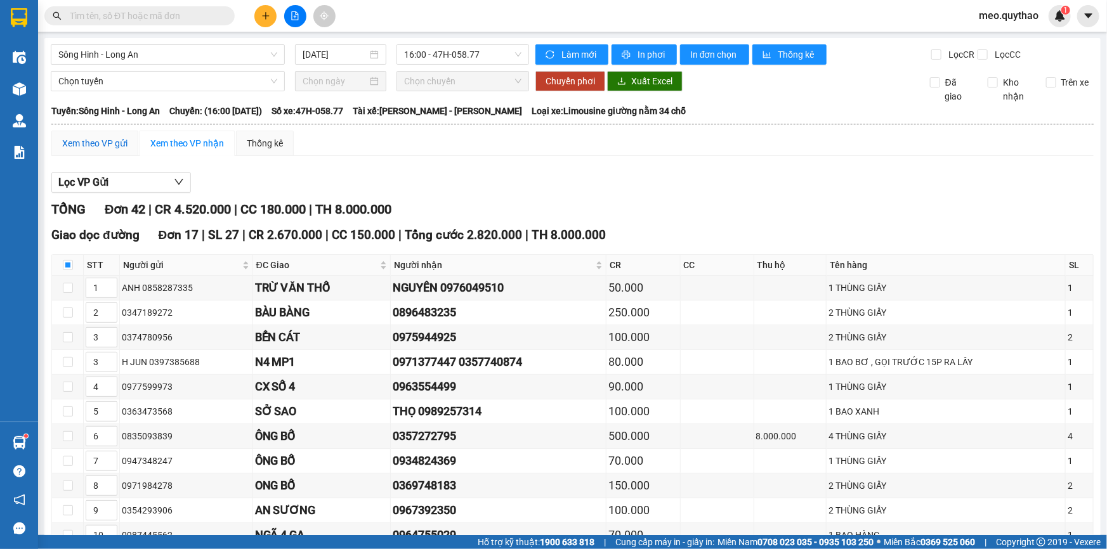
click at [110, 138] on div "Xem theo VP gửi" at bounding box center [94, 143] width 65 height 14
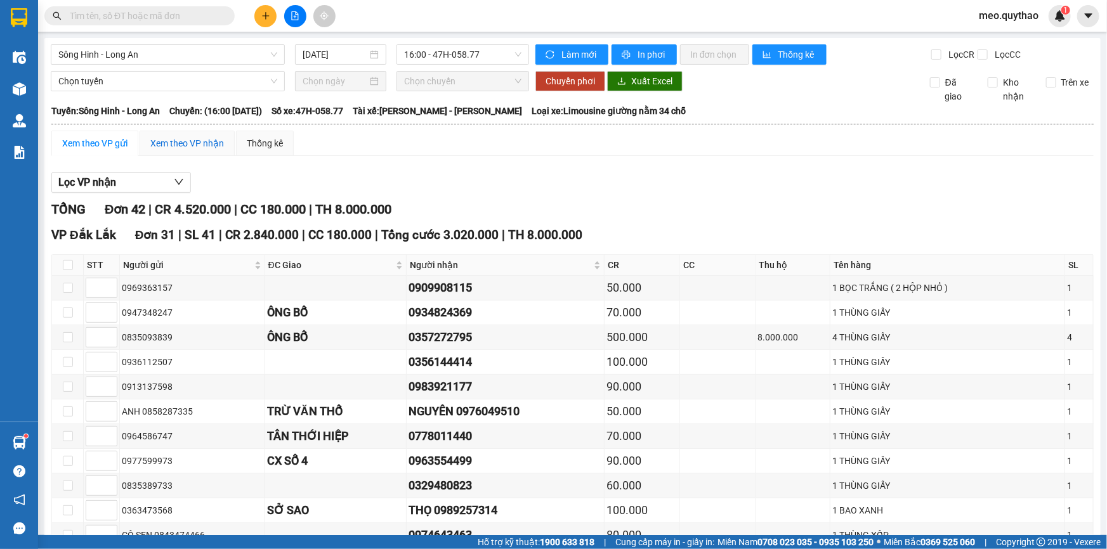
click at [211, 148] on div "Xem theo VP nhận" at bounding box center [187, 143] width 74 height 14
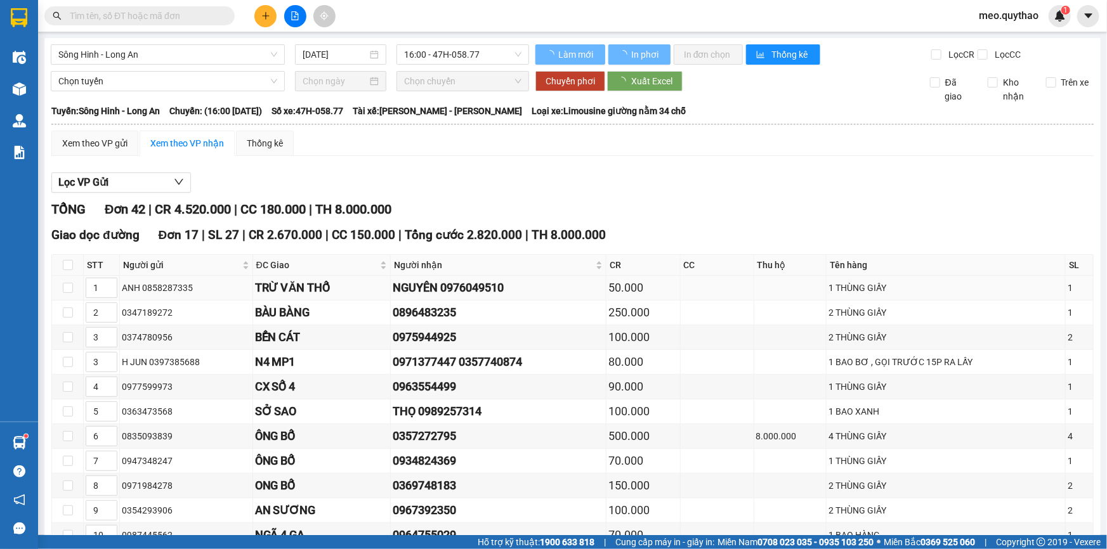
type input "1"
type input "2"
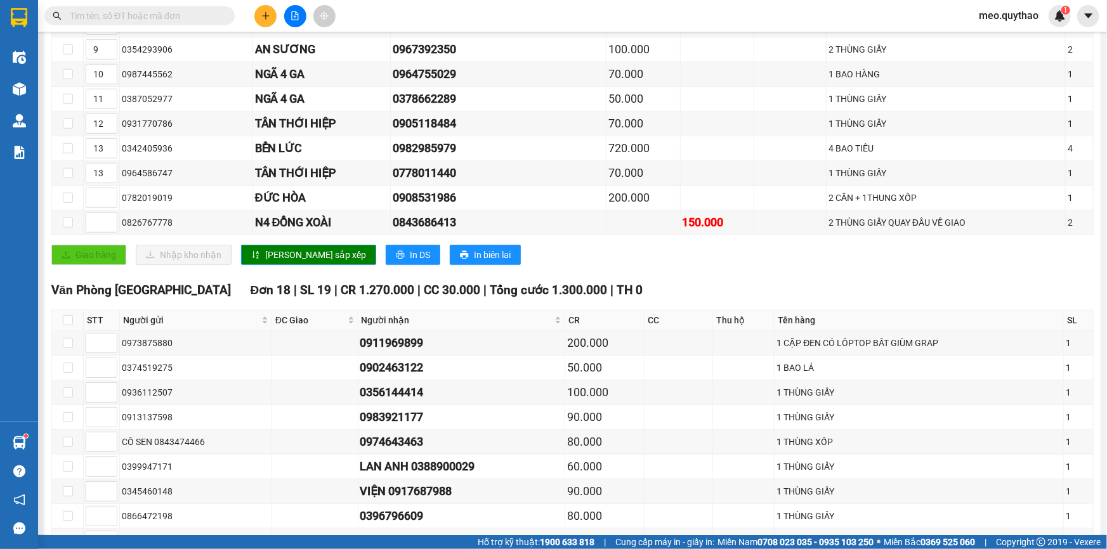
scroll to position [288, 0]
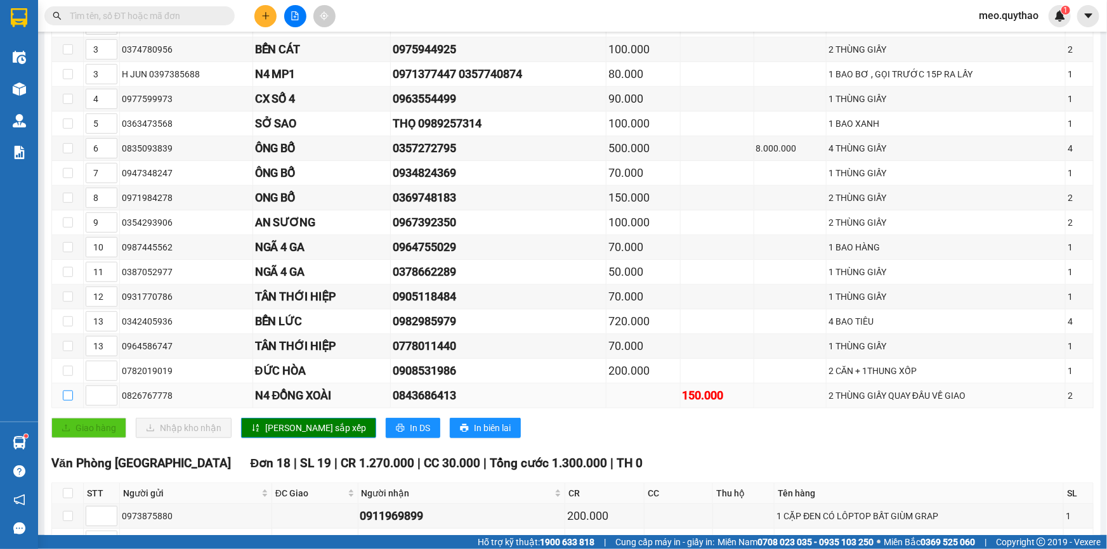
click at [63, 393] on input "checkbox" at bounding box center [68, 396] width 10 height 10
checkbox input "true"
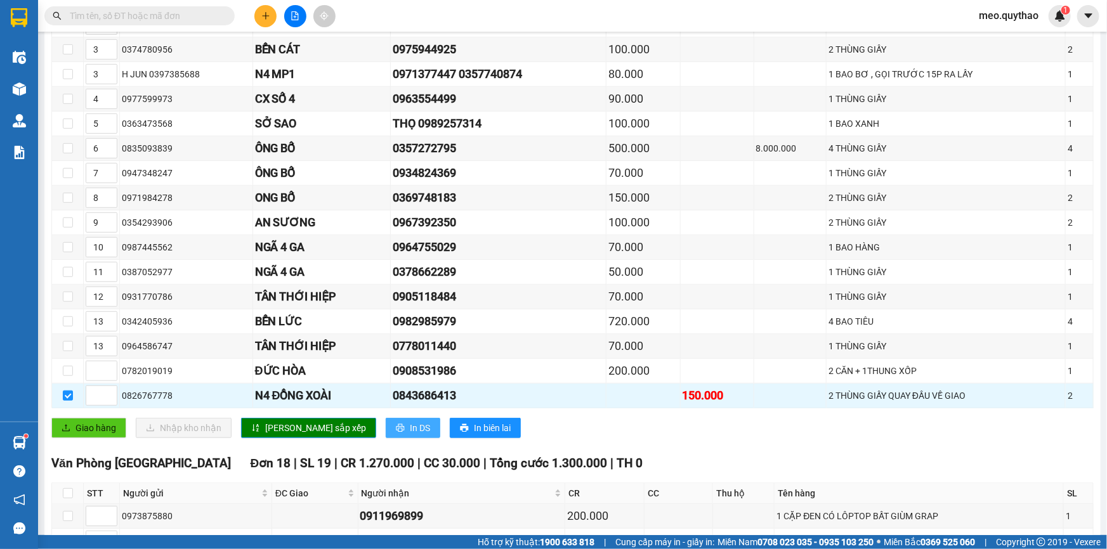
click at [410, 429] on span "In DS" at bounding box center [420, 428] width 20 height 14
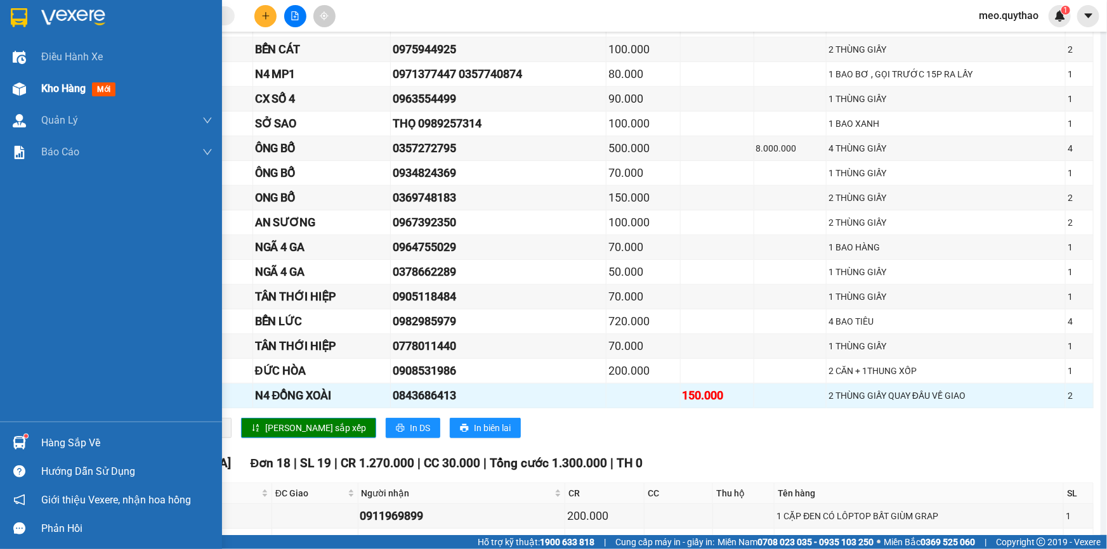
click at [20, 93] on img at bounding box center [19, 88] width 13 height 13
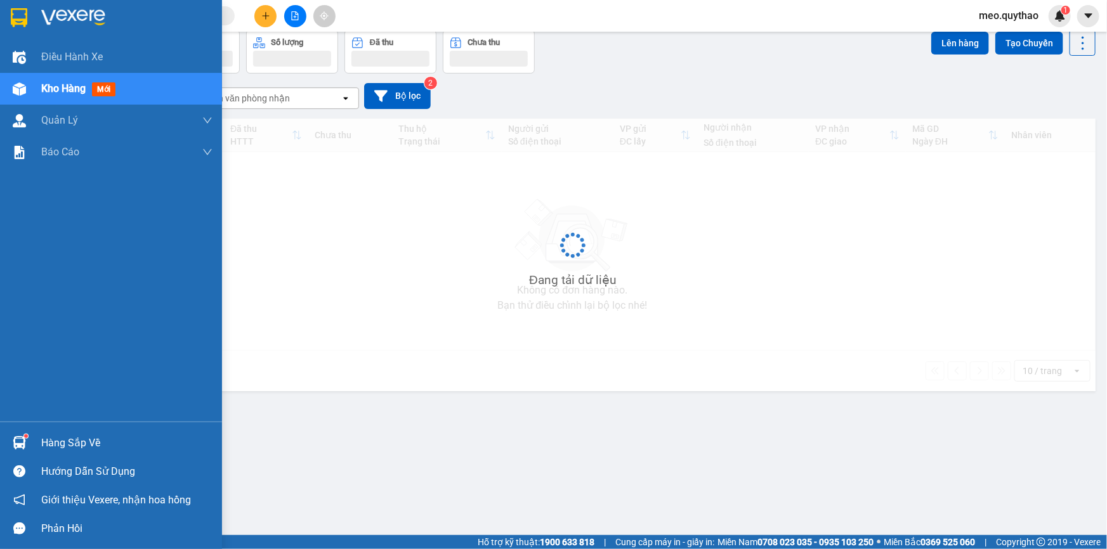
scroll to position [58, 0]
